Goal: Book appointment/travel/reservation

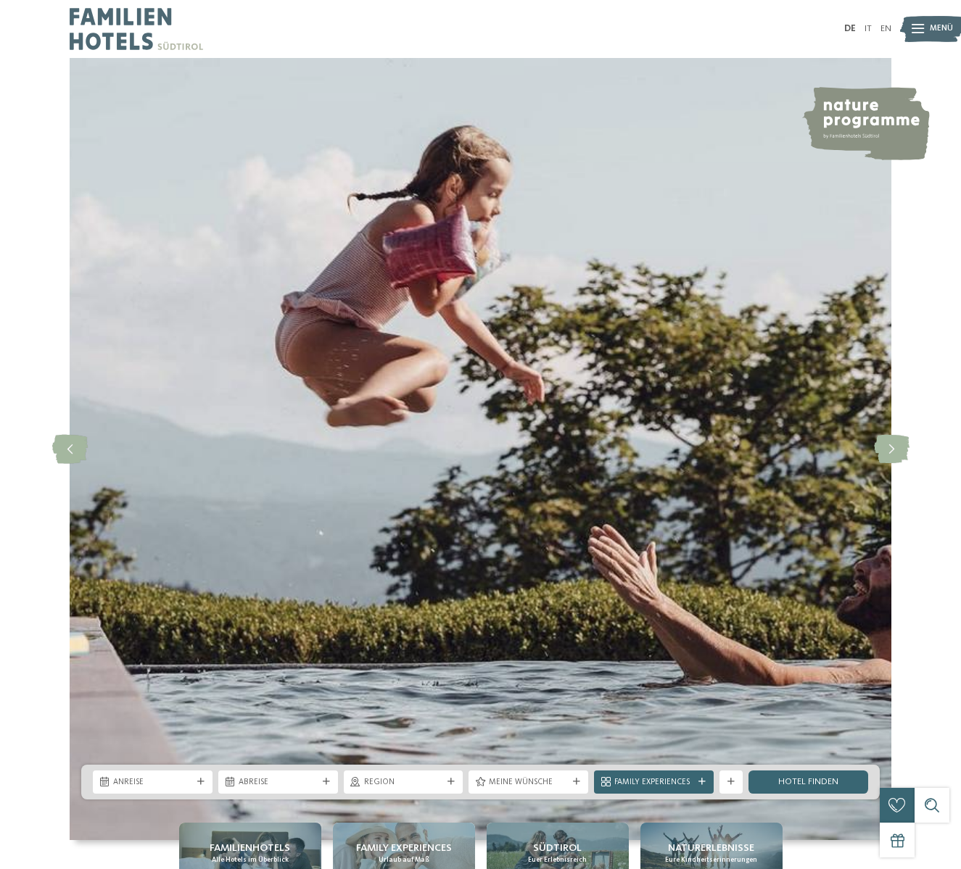
scroll to position [258, 0]
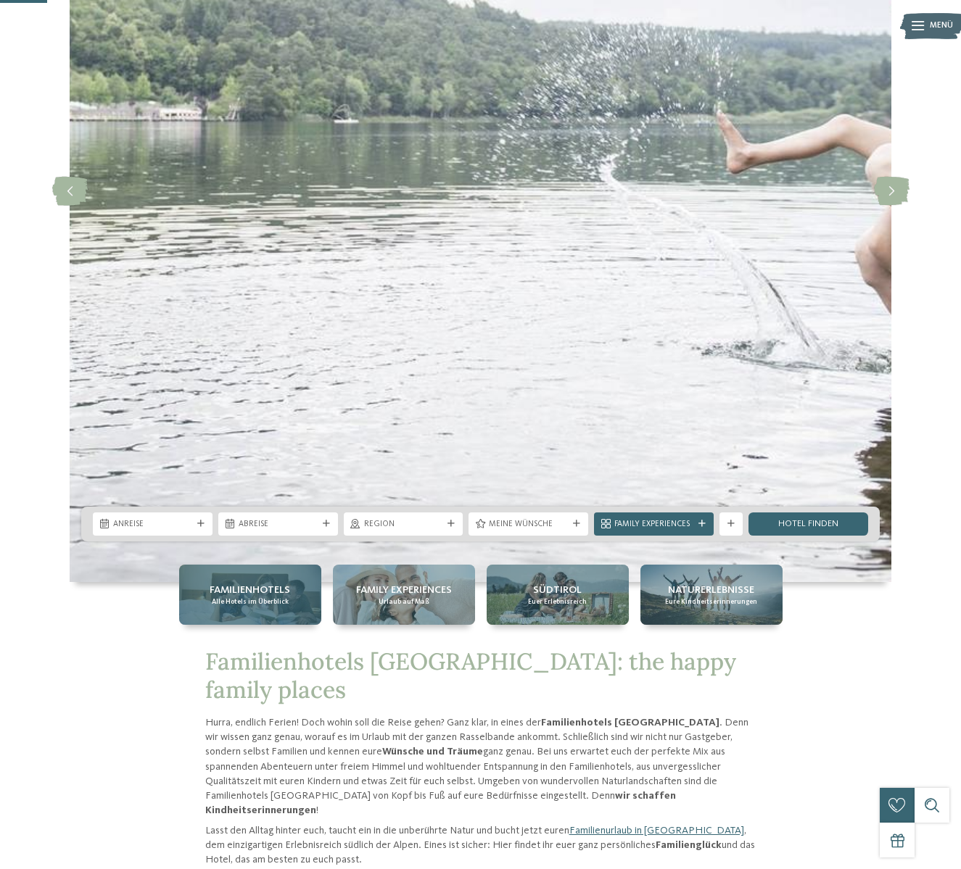
click at [256, 584] on span "Familienhotels" at bounding box center [250, 590] width 80 height 15
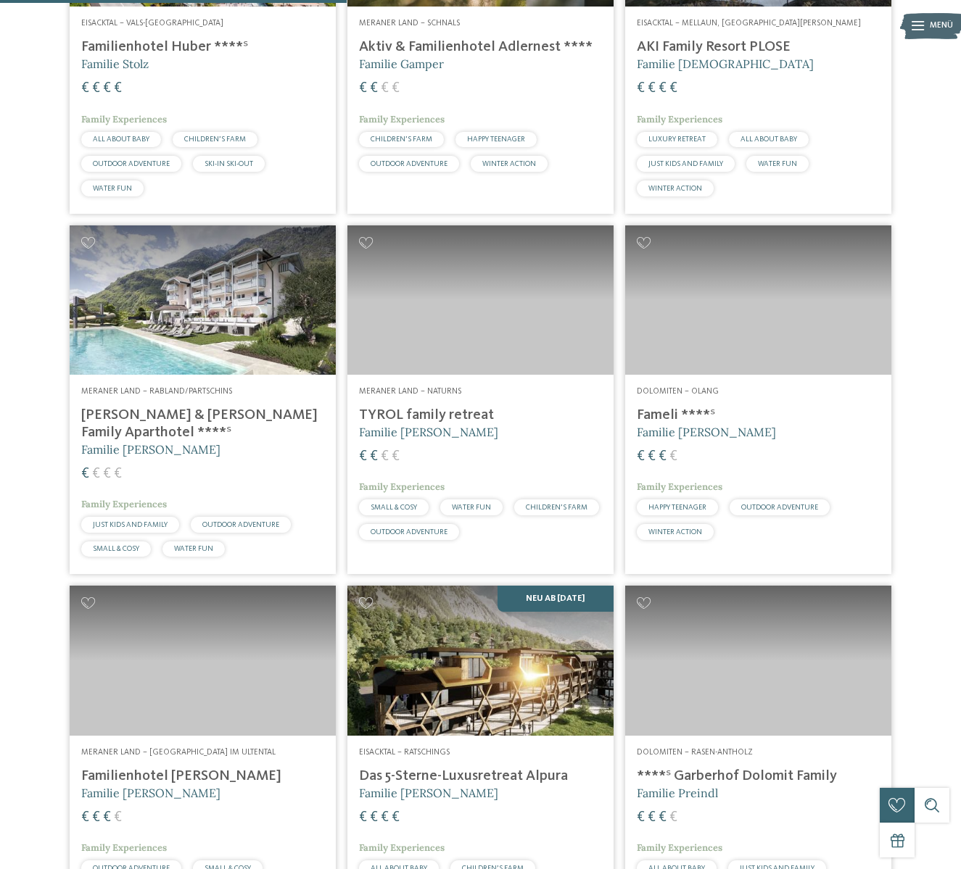
scroll to position [952, 0]
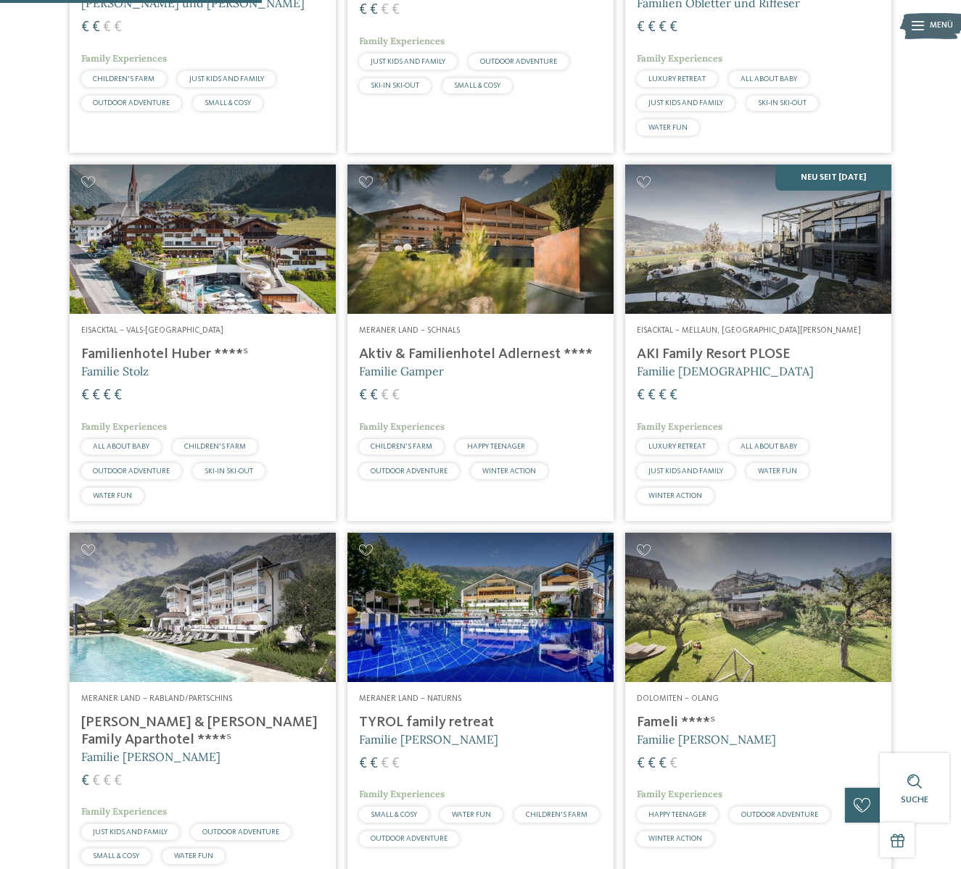
click at [439, 293] on img at bounding box center [480, 239] width 266 height 149
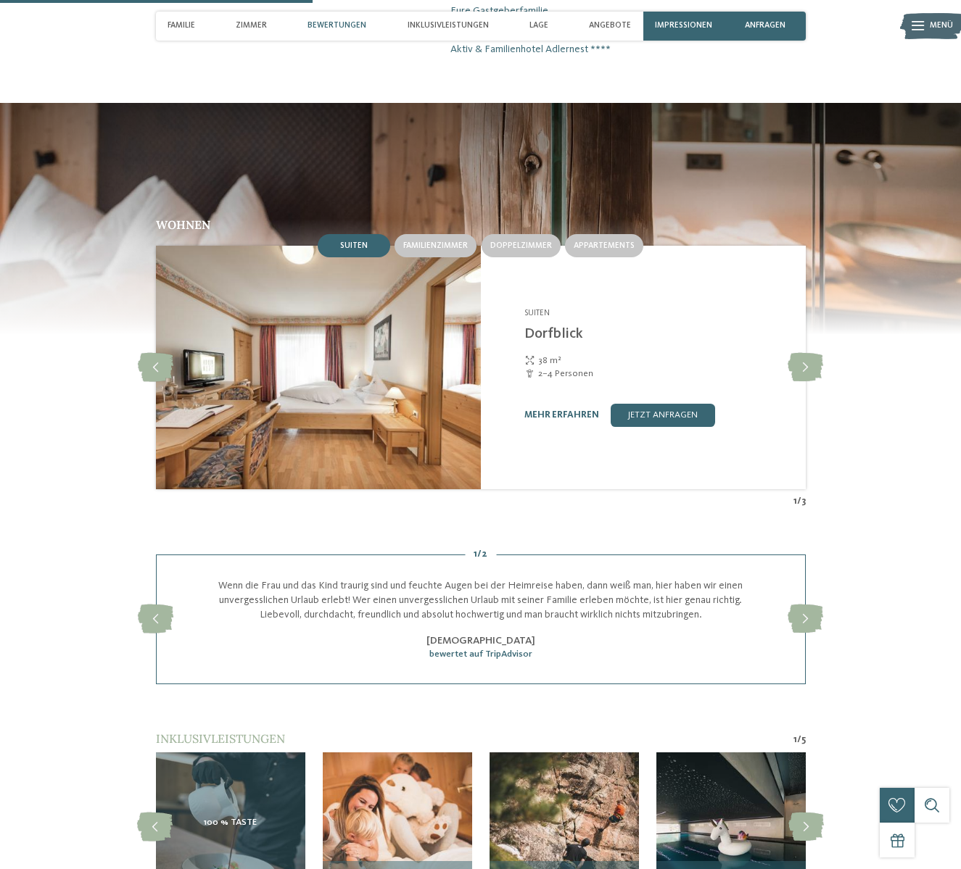
scroll to position [1434, 0]
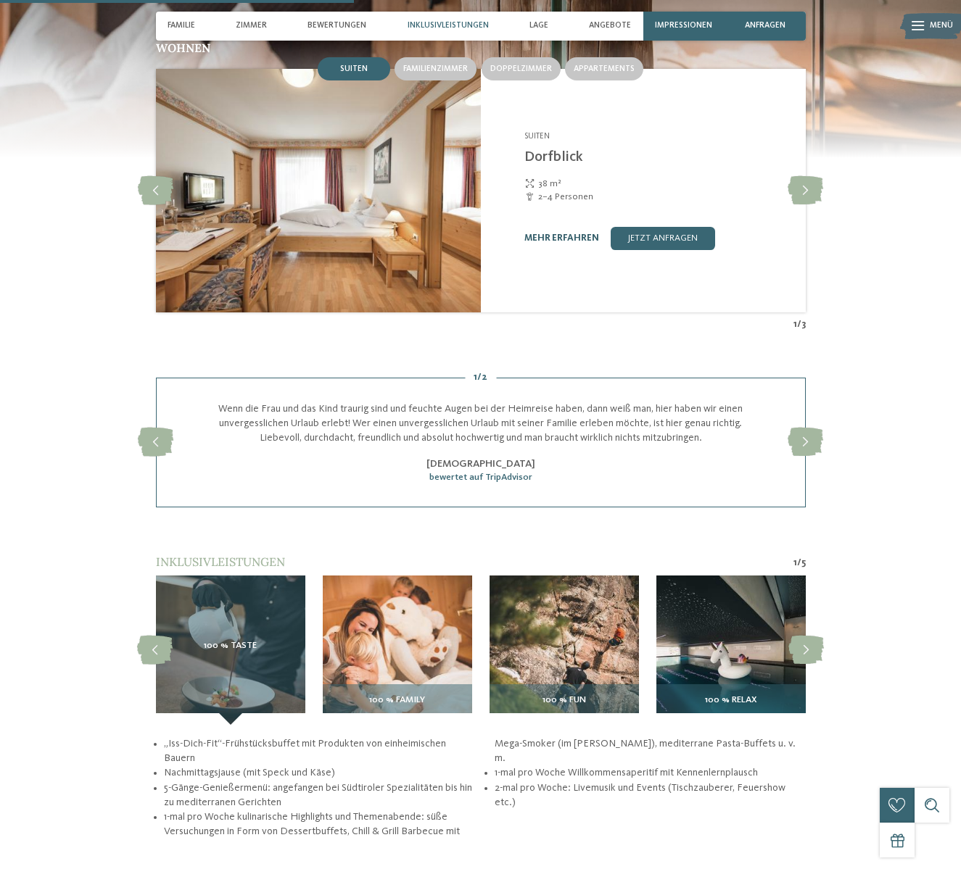
click at [579, 233] on link "mehr erfahren" at bounding box center [561, 237] width 75 height 9
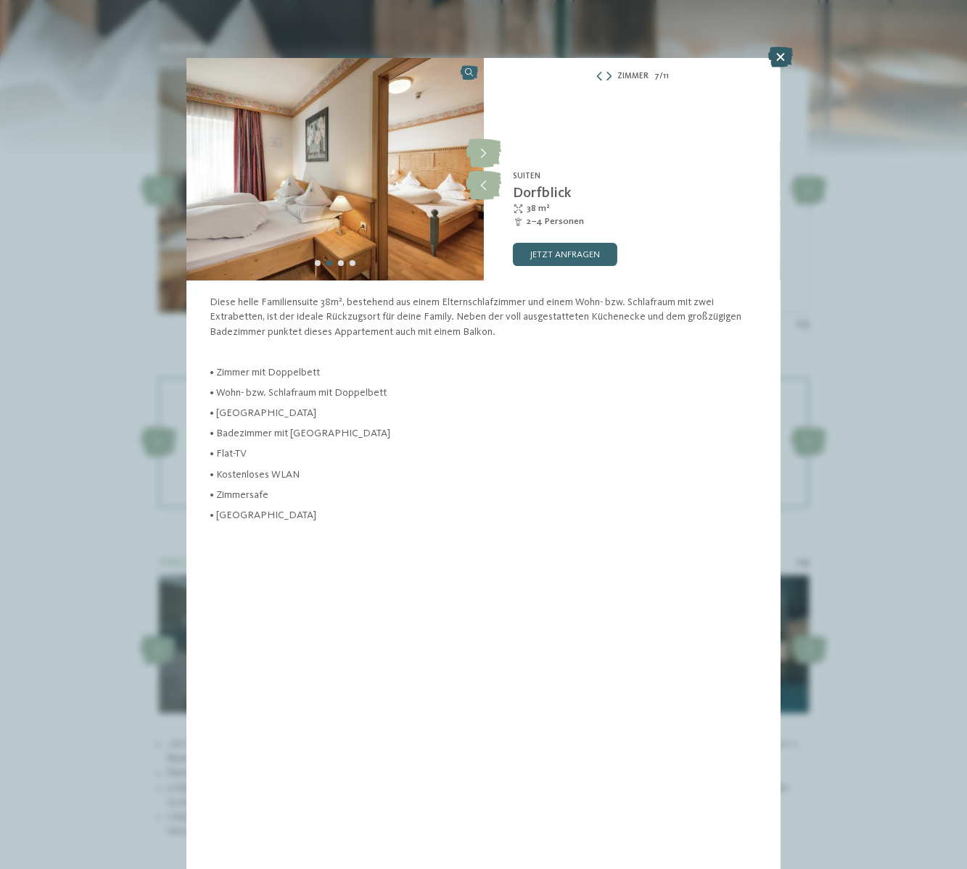
click at [779, 65] on icon at bounding box center [780, 57] width 25 height 20
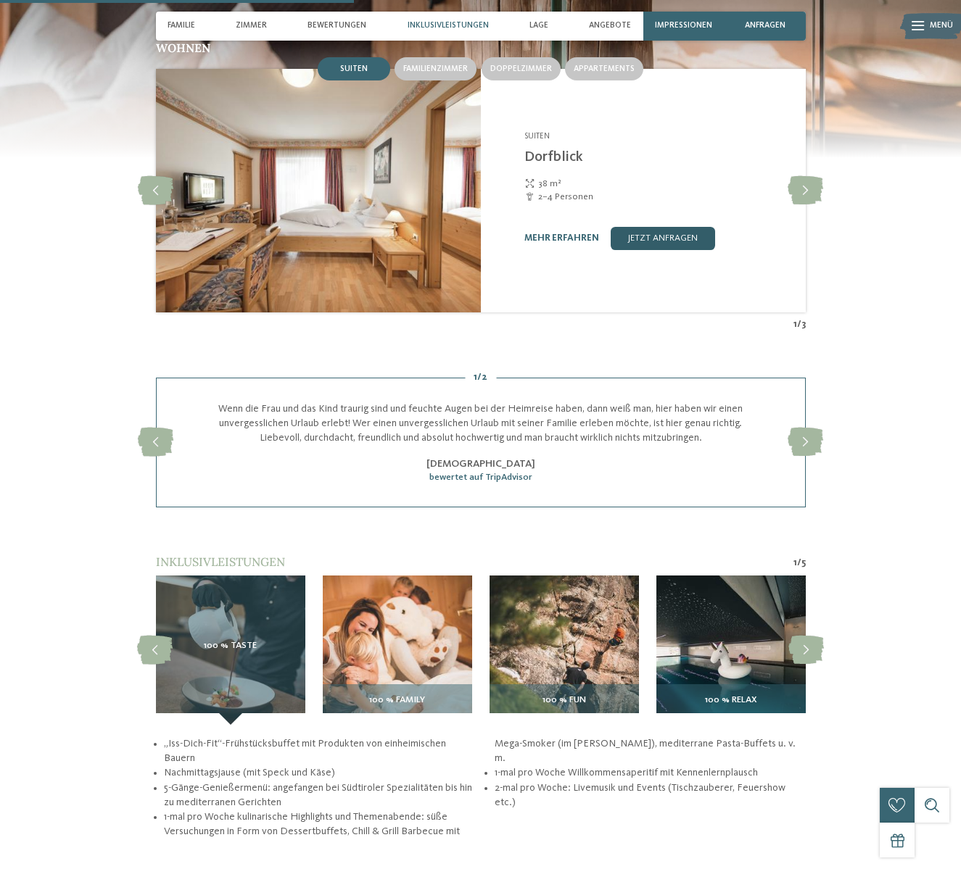
click at [672, 233] on link "jetzt anfragen" at bounding box center [663, 238] width 104 height 23
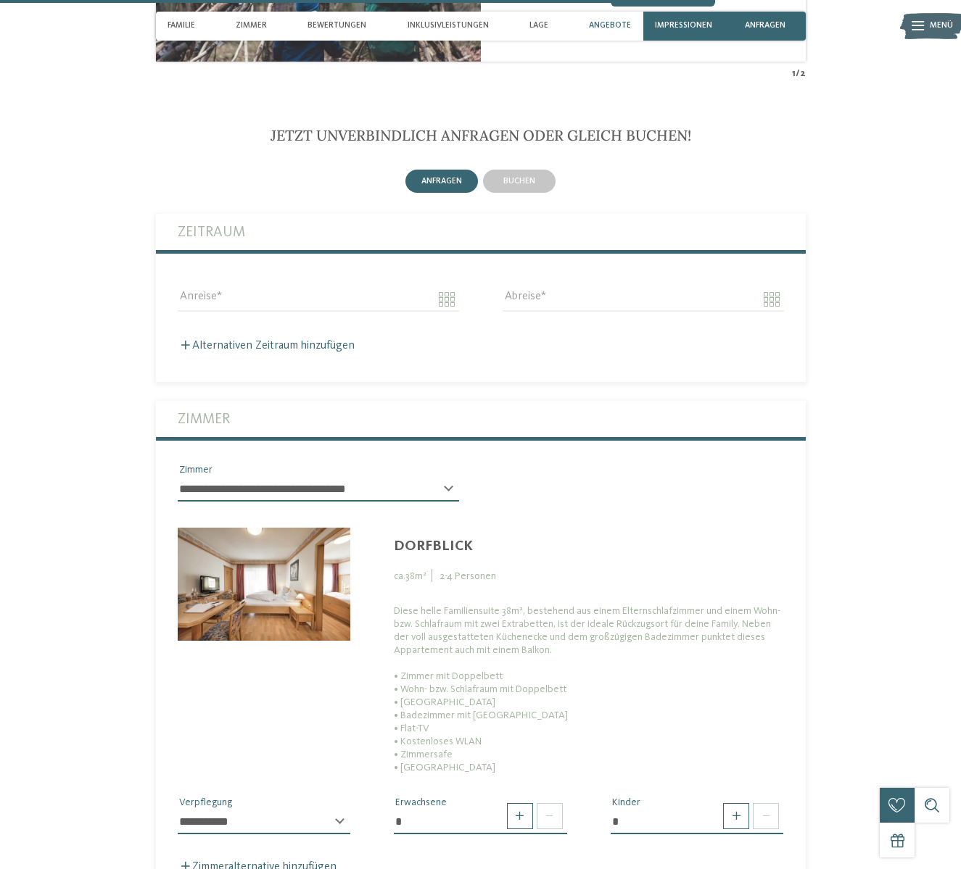
scroll to position [3005, 0]
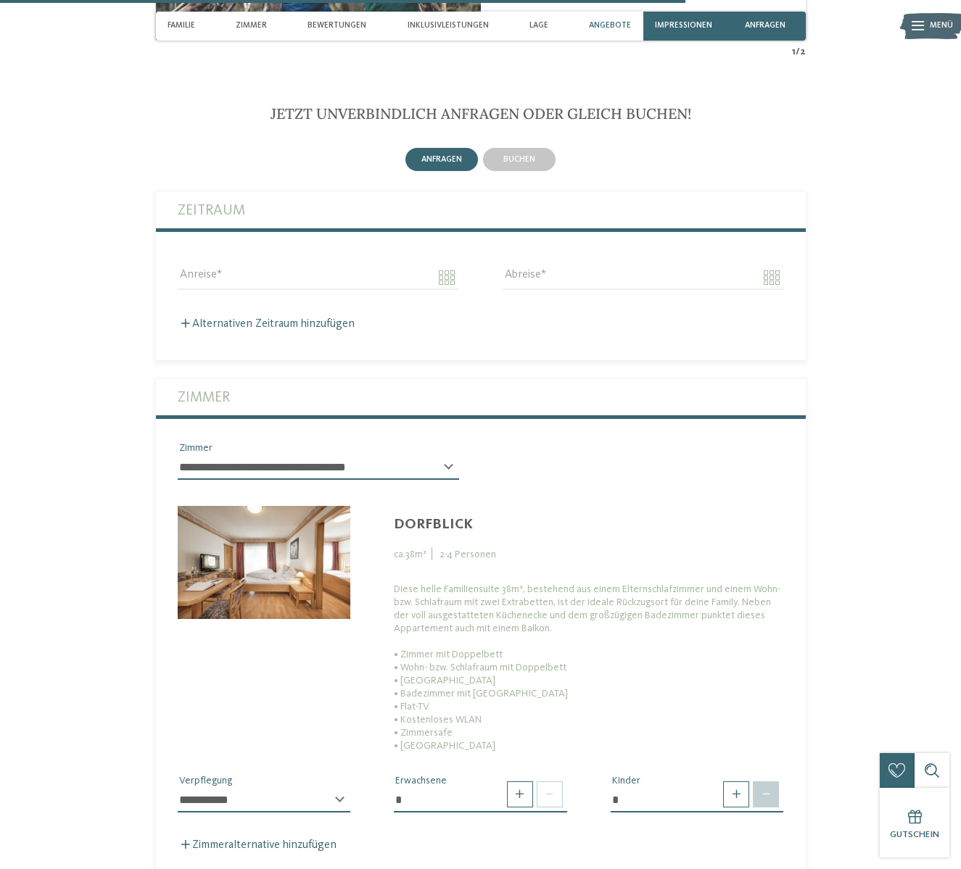
click at [777, 782] on span at bounding box center [766, 795] width 26 height 26
click at [740, 782] on span at bounding box center [736, 795] width 26 height 26
type input "*"
select select "*"
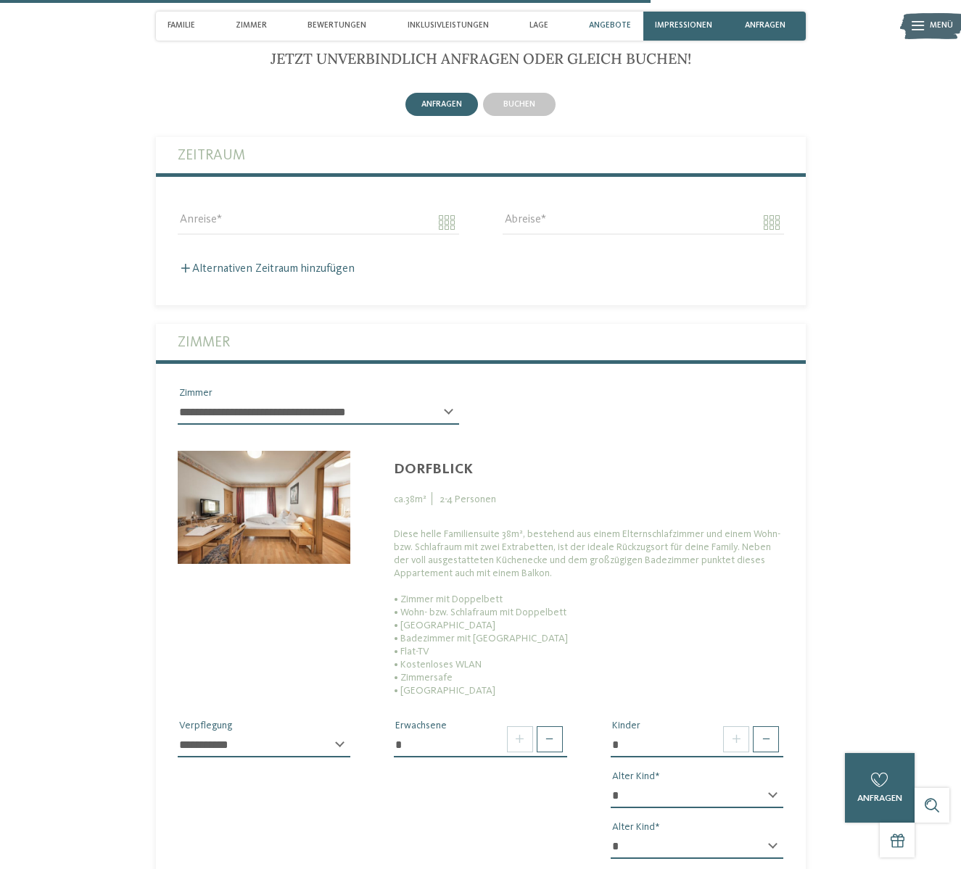
scroll to position [3208, 0]
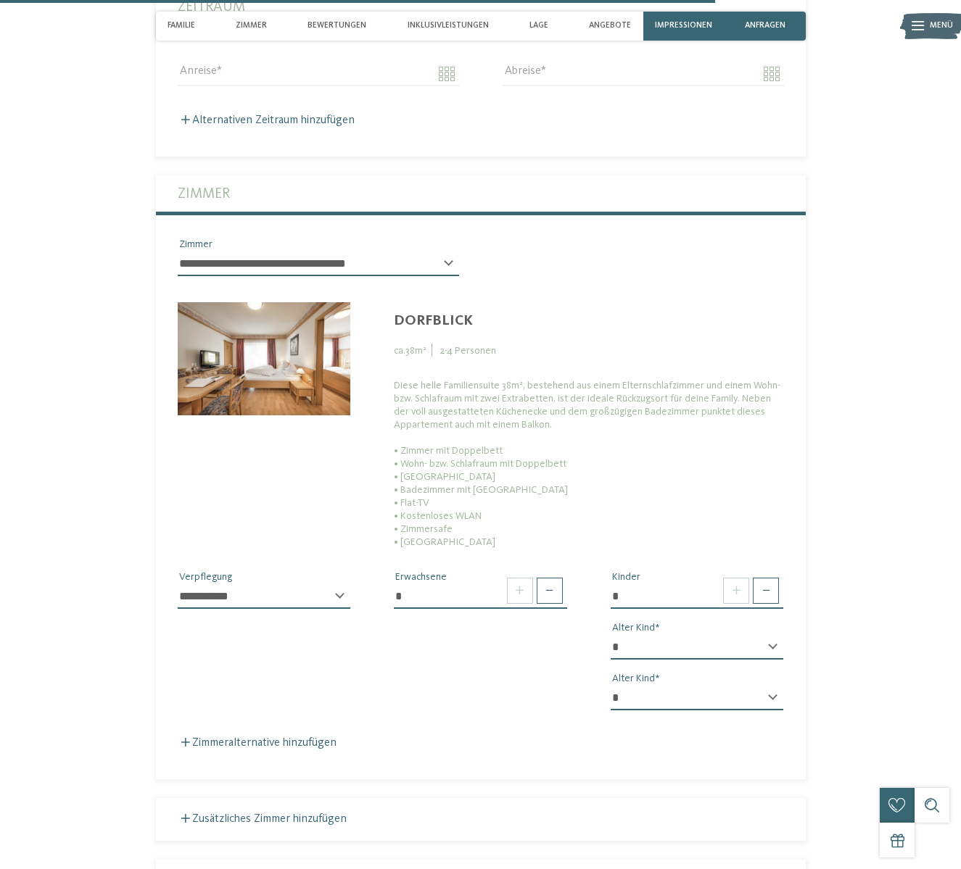
select select "*"
click at [851, 740] on section "Jetzt unverbindlich anfragen oder gleich buchen! anfragen" at bounding box center [480, 608] width 789 height 1415
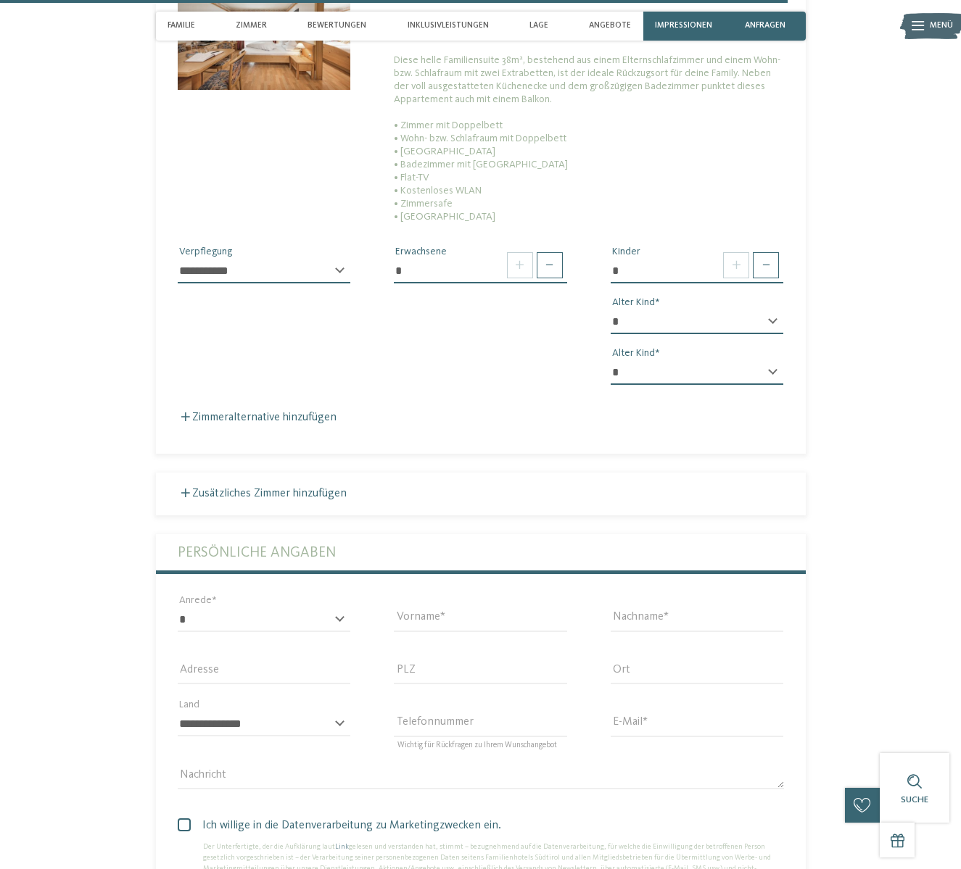
scroll to position [3848, 0]
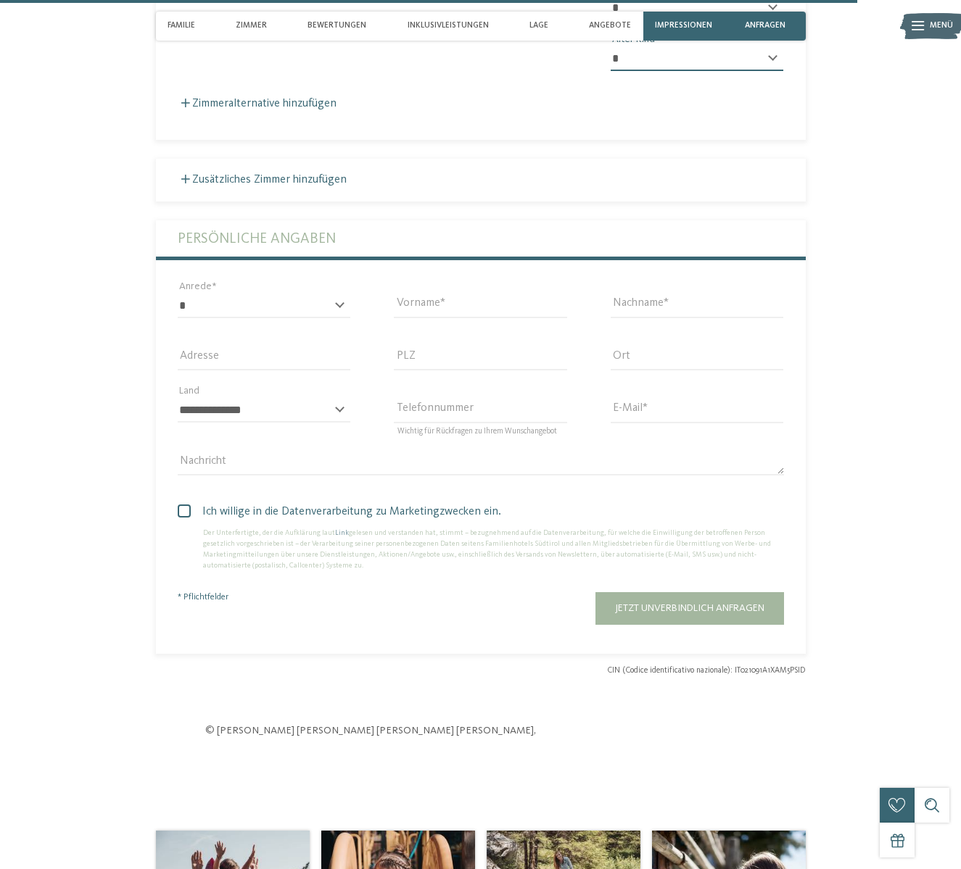
click at [242, 503] on span "Ich willige in die Datenverarbeitung zu Marketingzwecken ein." at bounding box center [486, 511] width 595 height 17
click at [404, 503] on span "Ich willige in die Datenverarbeitung zu Marketingzwecken ein." at bounding box center [486, 511] width 595 height 17
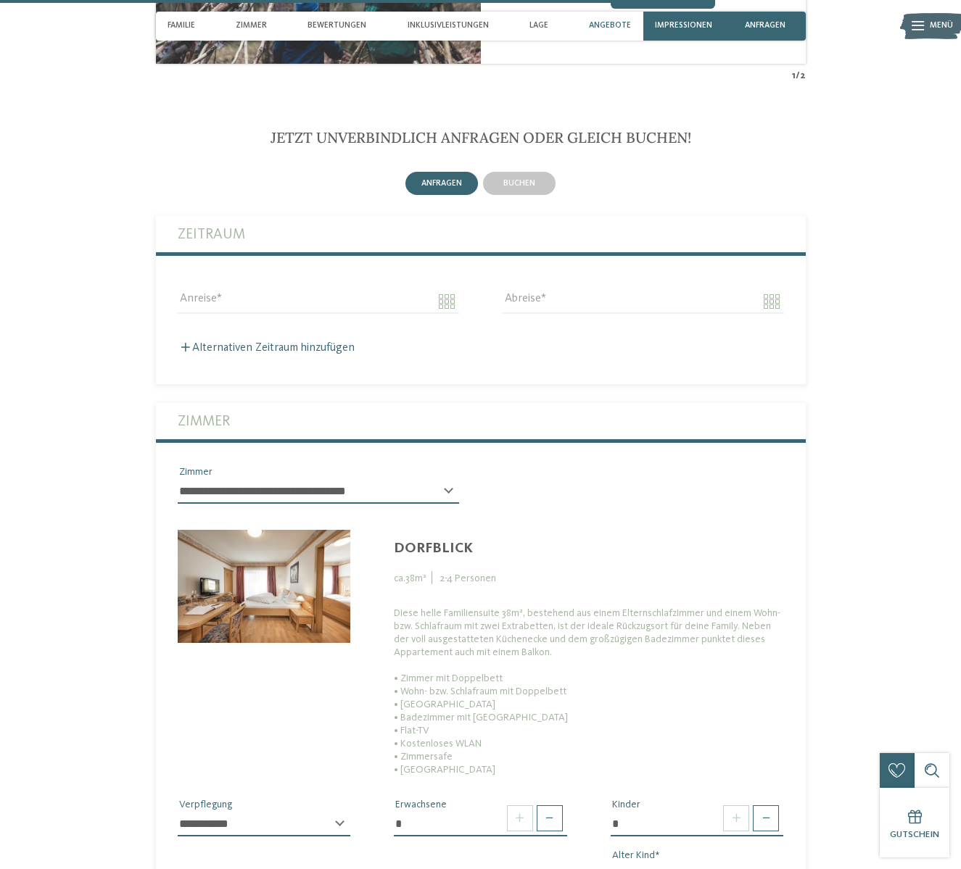
scroll to position [2577, 0]
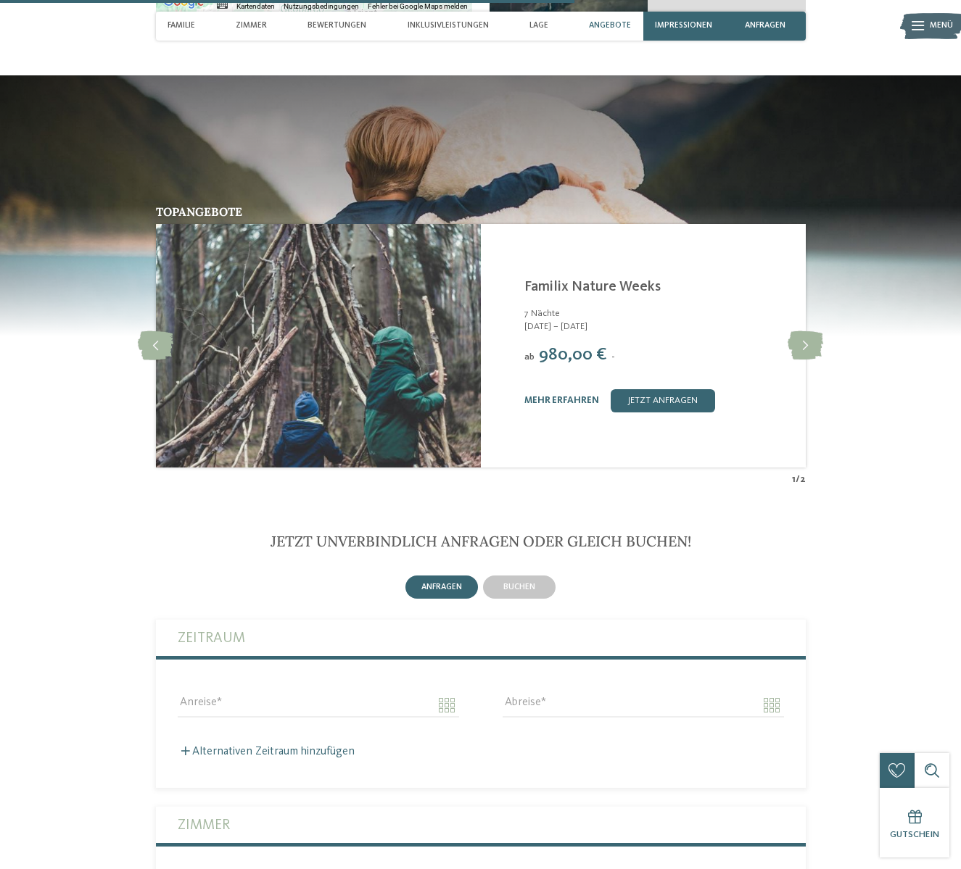
click at [605, 27] on span "Angebote" at bounding box center [610, 25] width 42 height 9
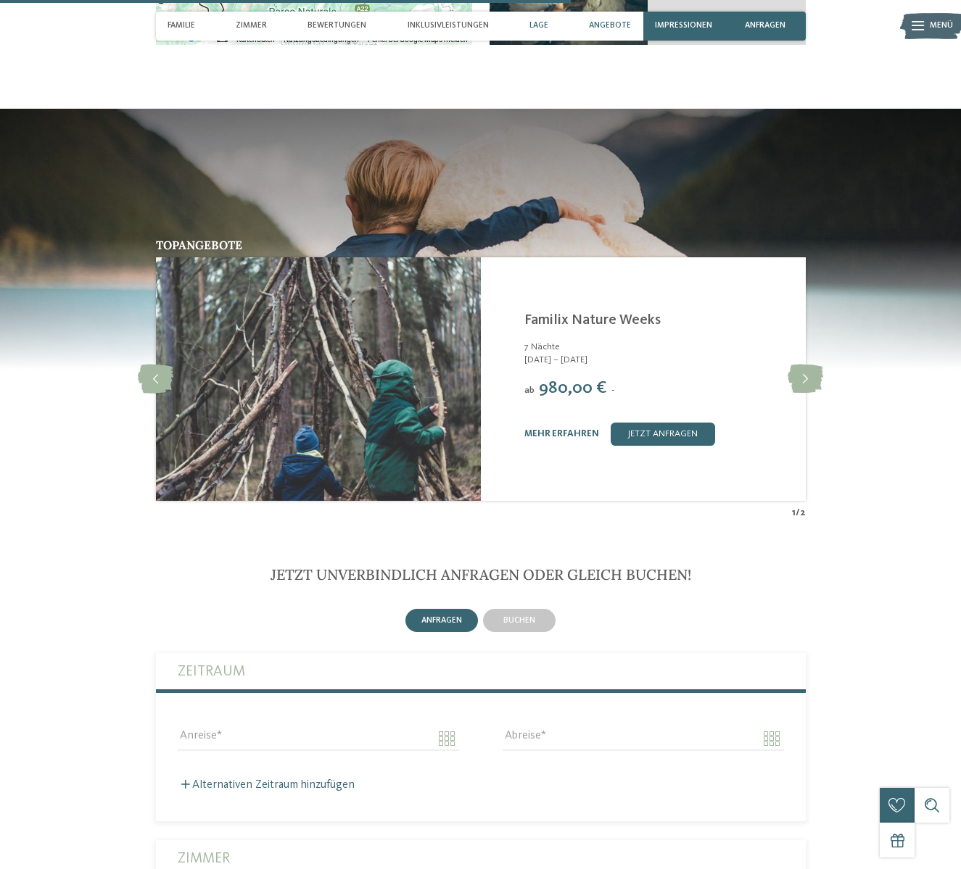
scroll to position [2538, 0]
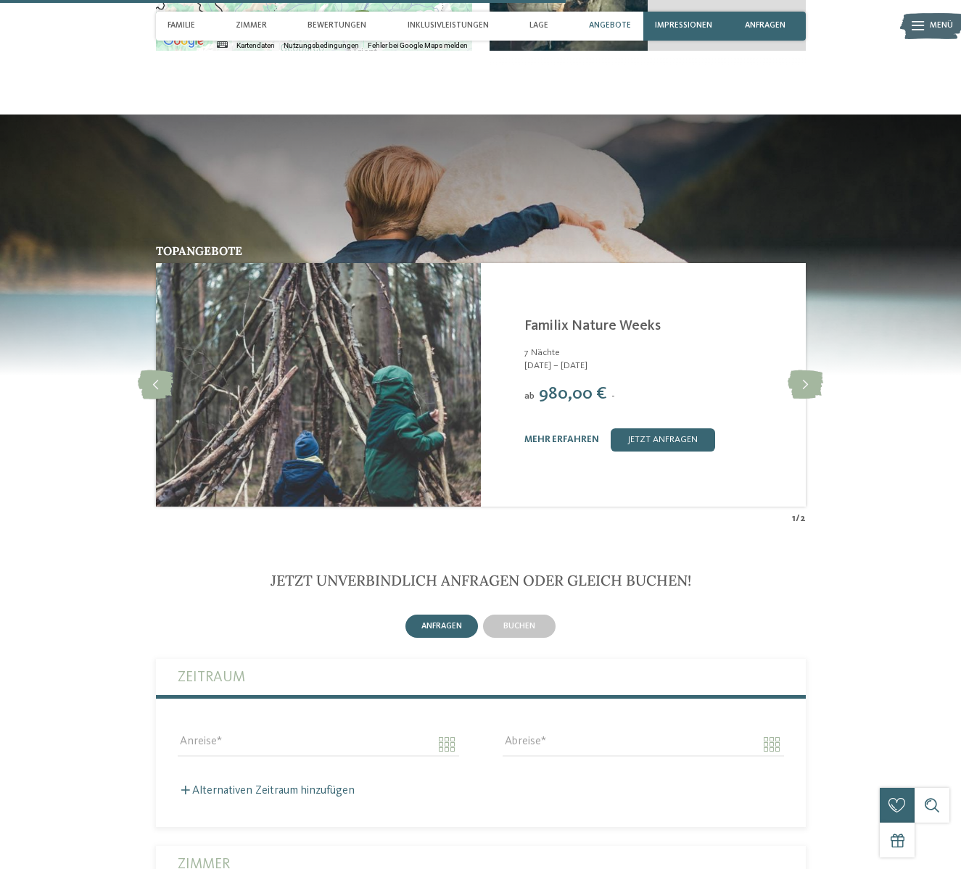
click at [610, 28] on span "Angebote" at bounding box center [610, 25] width 42 height 9
click at [555, 435] on link "mehr erfahren" at bounding box center [561, 439] width 75 height 9
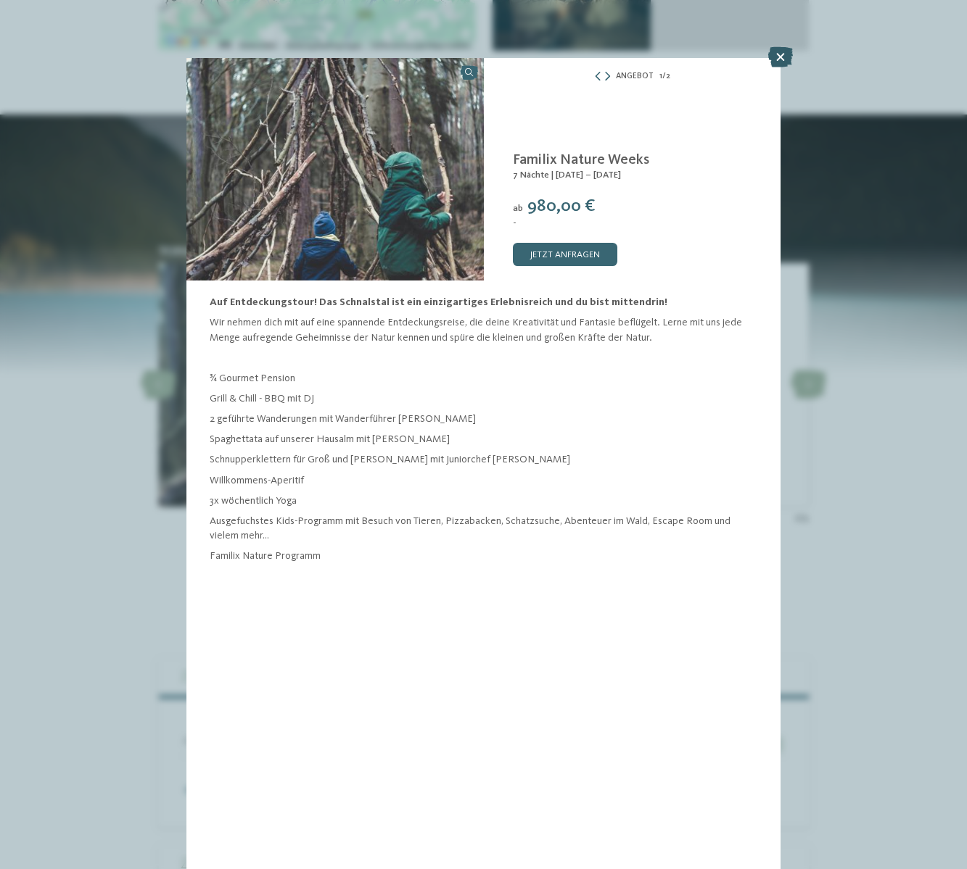
click at [771, 57] on icon at bounding box center [780, 57] width 25 height 20
